Goal: Task Accomplishment & Management: Use online tool/utility

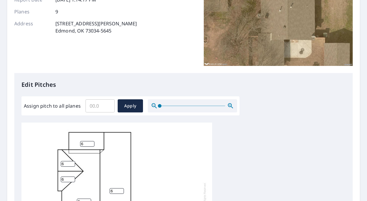
scroll to position [89, 0]
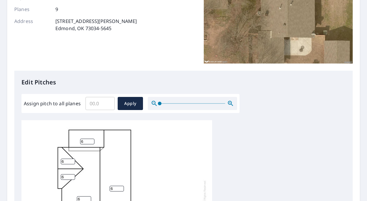
click at [102, 104] on input "Assign pitch to all planes" at bounding box center [99, 103] width 29 height 17
type input "6"
click at [129, 106] on span "Apply" at bounding box center [130, 103] width 16 height 7
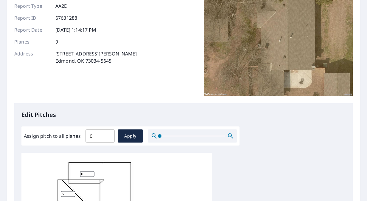
scroll to position [60, 0]
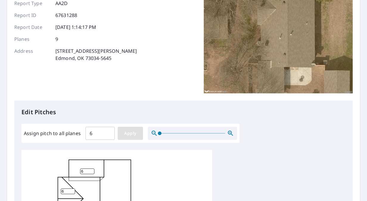
click at [137, 132] on span "Apply" at bounding box center [130, 132] width 16 height 7
click at [132, 132] on span "Apply" at bounding box center [130, 132] width 16 height 7
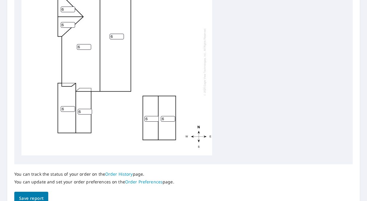
scroll to position [275, 0]
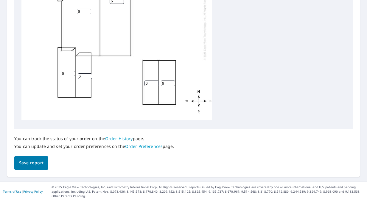
click at [36, 164] on span "Save report" at bounding box center [31, 162] width 24 height 7
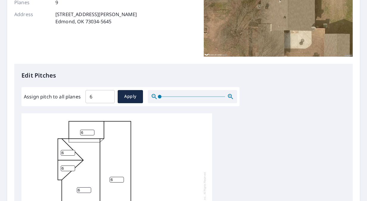
scroll to position [0, 0]
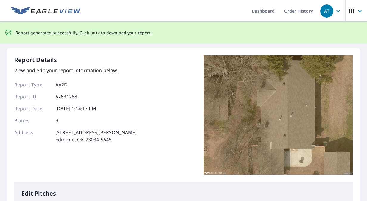
click at [90, 34] on span "here" at bounding box center [95, 32] width 10 height 7
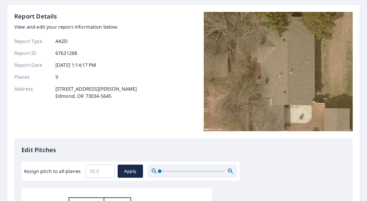
scroll to position [30, 0]
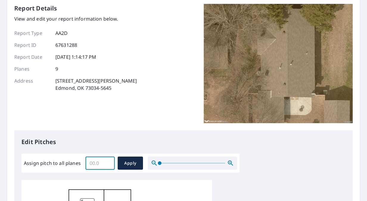
click at [99, 164] on input "Assign pitch to all planes" at bounding box center [99, 162] width 29 height 17
type input "6"
click at [137, 165] on span "Apply" at bounding box center [130, 162] width 16 height 7
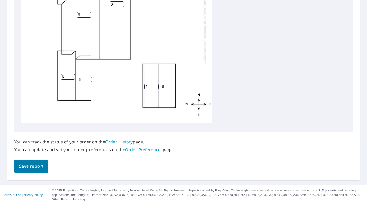
scroll to position [275, 0]
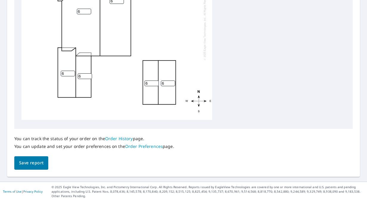
click at [40, 162] on span "Save report" at bounding box center [31, 162] width 24 height 7
click at [40, 162] on div "You can track the status of your order on the Order History page. You can updat…" at bounding box center [183, 149] width 338 height 41
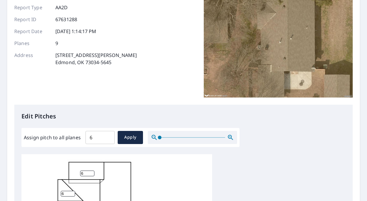
scroll to position [0, 0]
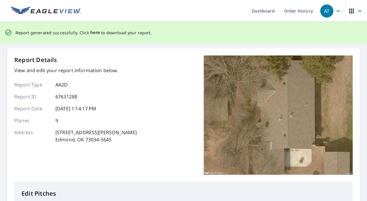
click at [92, 33] on span "here" at bounding box center [95, 32] width 10 height 7
